Goal: Task Accomplishment & Management: Complete application form

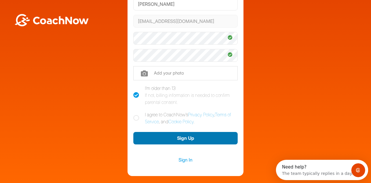
click at [186, 139] on button "Sign Up" at bounding box center [185, 138] width 104 height 12
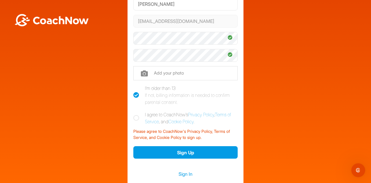
click at [136, 117] on icon at bounding box center [136, 118] width 6 height 6
click at [136, 115] on input "I agree to CoachNow's Privacy Policy , Terms of Service , and Cookie Policy ." at bounding box center [135, 113] width 4 height 4
checkbox input "true"
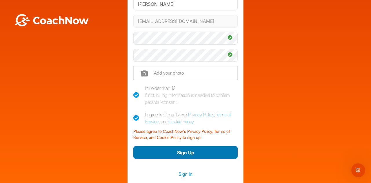
click at [180, 154] on button "Sign Up" at bounding box center [185, 152] width 104 height 12
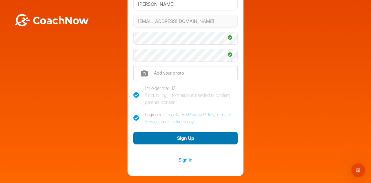
click at [187, 137] on button "Sign Up" at bounding box center [185, 138] width 104 height 12
click at [187, 140] on button "Sign Up" at bounding box center [185, 138] width 104 height 12
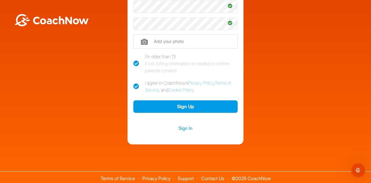
scroll to position [99, 0]
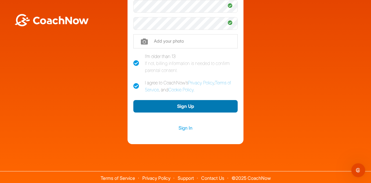
click at [196, 108] on button "Sign Up" at bounding box center [185, 106] width 104 height 12
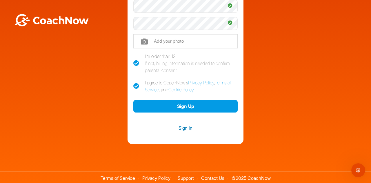
click at [186, 128] on link "Sign In" at bounding box center [185, 128] width 104 height 8
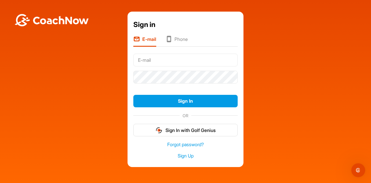
type input "[PERSON_NAME]"
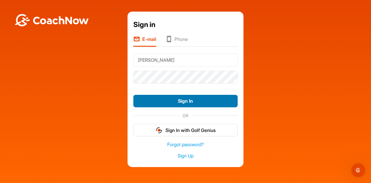
click at [188, 105] on button "Sign In" at bounding box center [185, 101] width 104 height 12
